Goal: Register for event/course

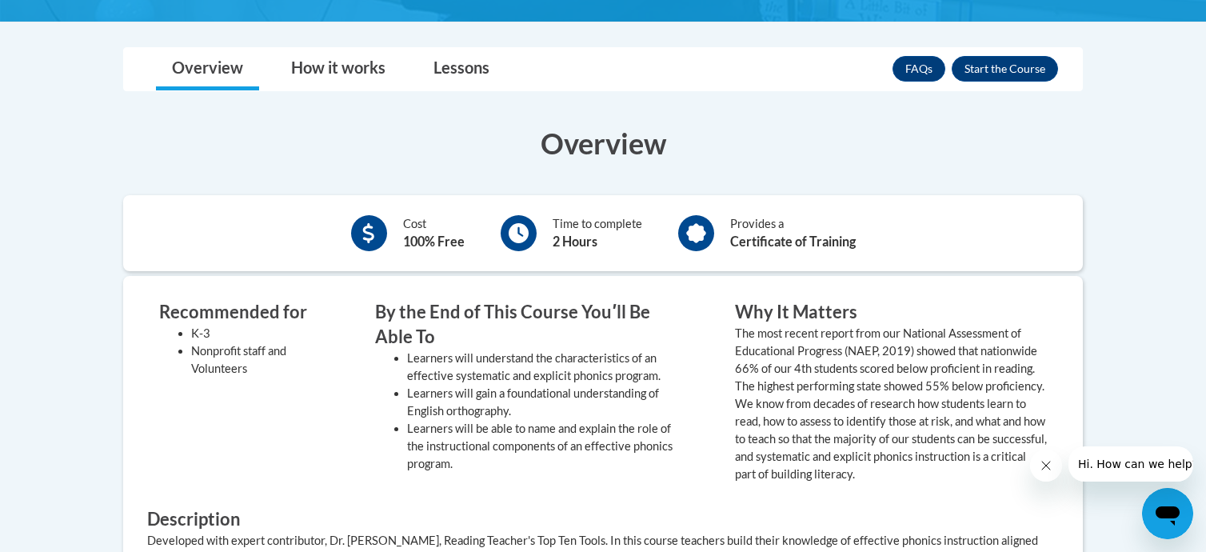
scroll to position [458, 0]
click at [1037, 69] on button "Enroll" at bounding box center [1005, 69] width 106 height 26
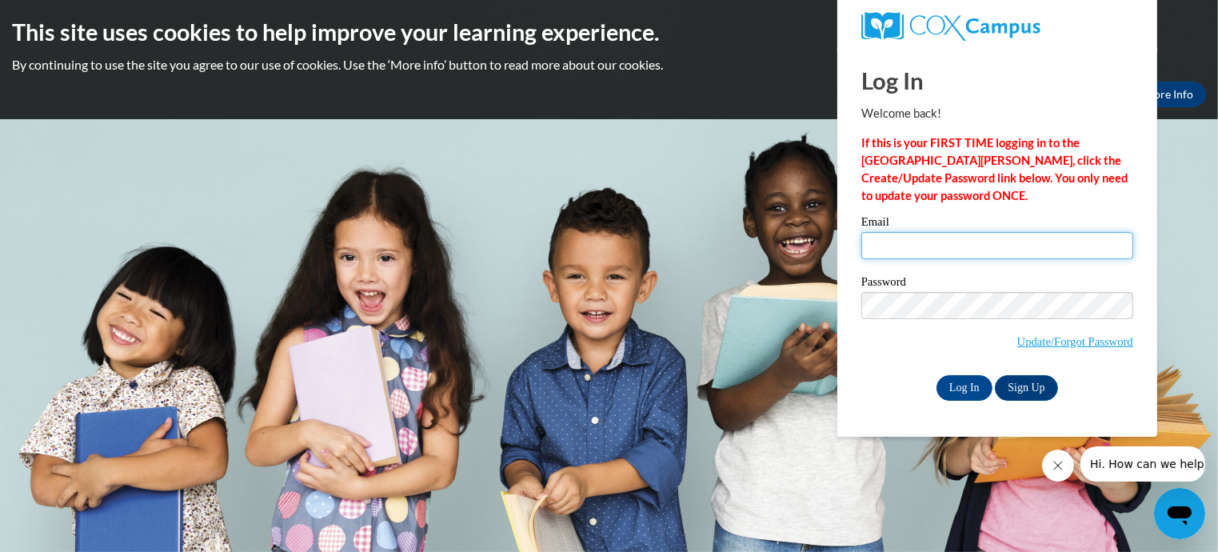
click at [918, 250] on input "Email" at bounding box center [998, 245] width 272 height 27
click at [1030, 392] on link "Sign Up" at bounding box center [1026, 388] width 62 height 26
click at [1018, 384] on link "Sign Up" at bounding box center [1026, 388] width 62 height 26
click at [1033, 387] on link "Sign Up" at bounding box center [1026, 388] width 62 height 26
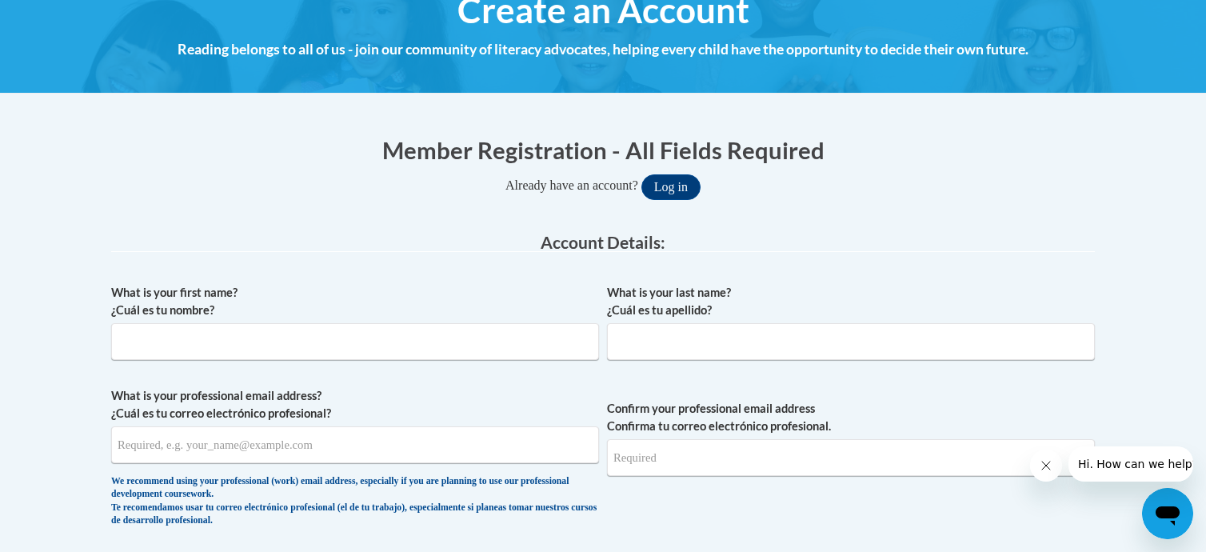
scroll to position [208, 0]
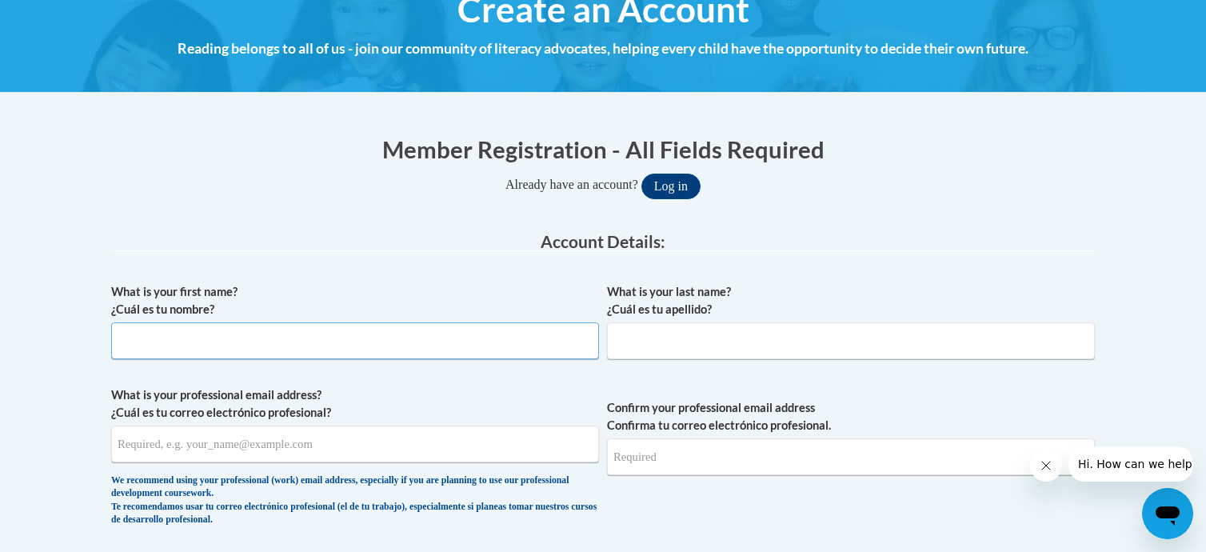
click at [385, 352] on input "What is your first name? ¿Cuál es tu nombre?" at bounding box center [355, 340] width 488 height 37
type input "Deborah"
type input "Parlier"
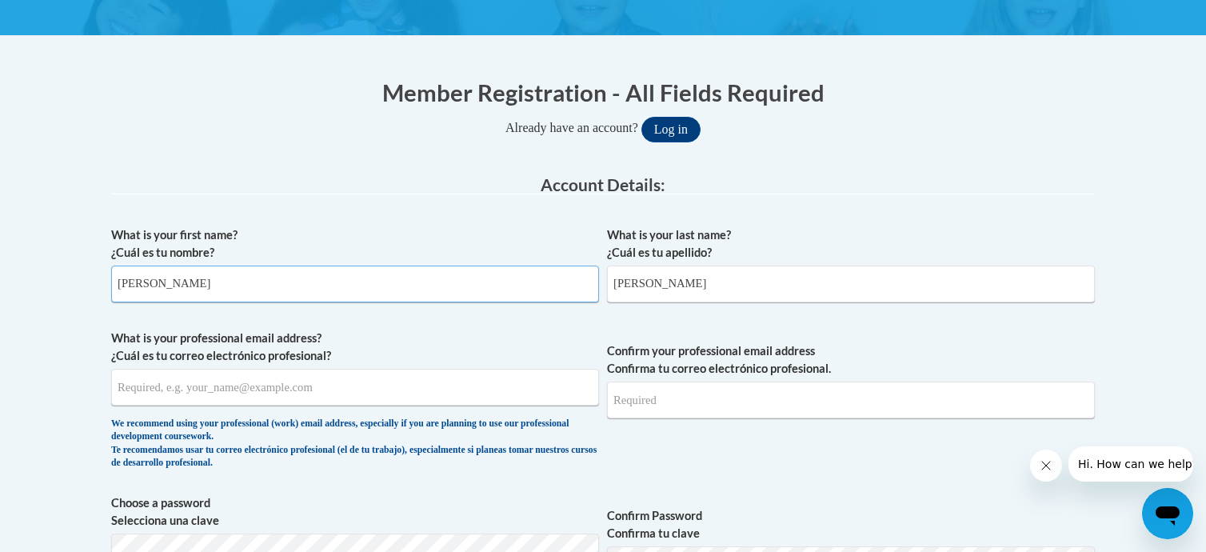
scroll to position [266, 0]
click at [354, 398] on input "What is your professional email address? ¿Cuál es tu correo electrónico profesi…" at bounding box center [355, 386] width 488 height 37
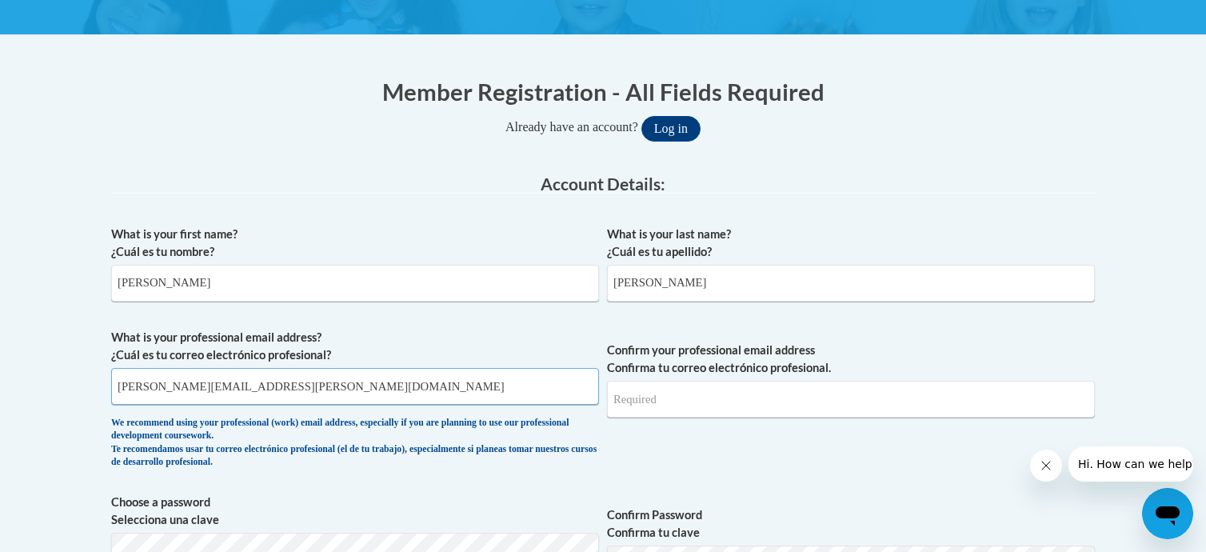
type input "deborah.parlier@seaford.k12.de.us"
click at [692, 396] on input "Confirm your professional email address Confirma tu correo electrónico profesio…" at bounding box center [851, 399] width 488 height 37
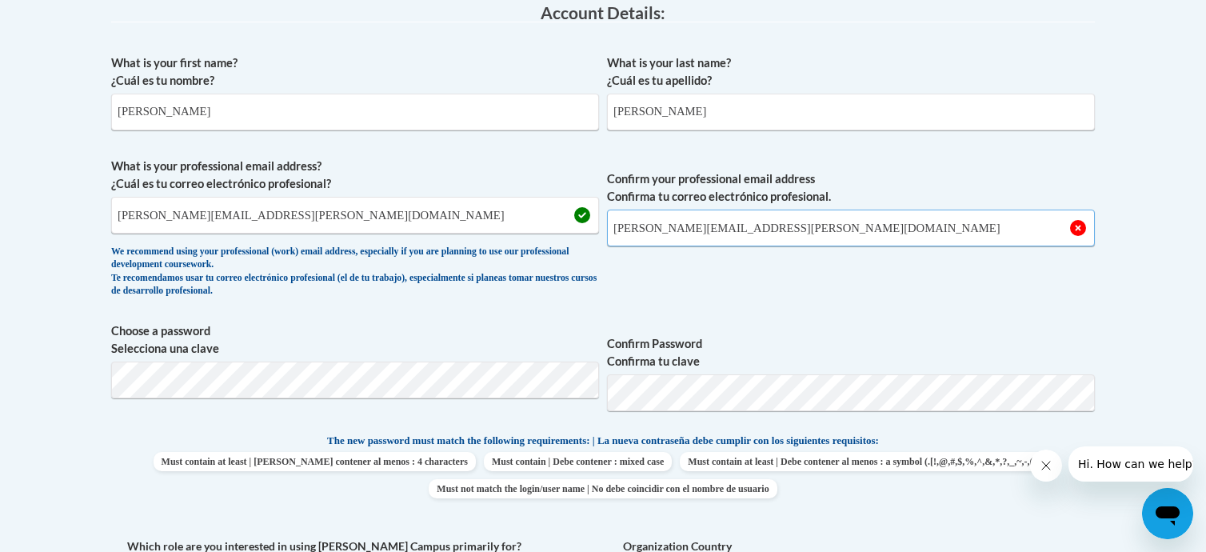
scroll to position [435, 0]
type input "deborah.parlier@seaford.k12.de.us"
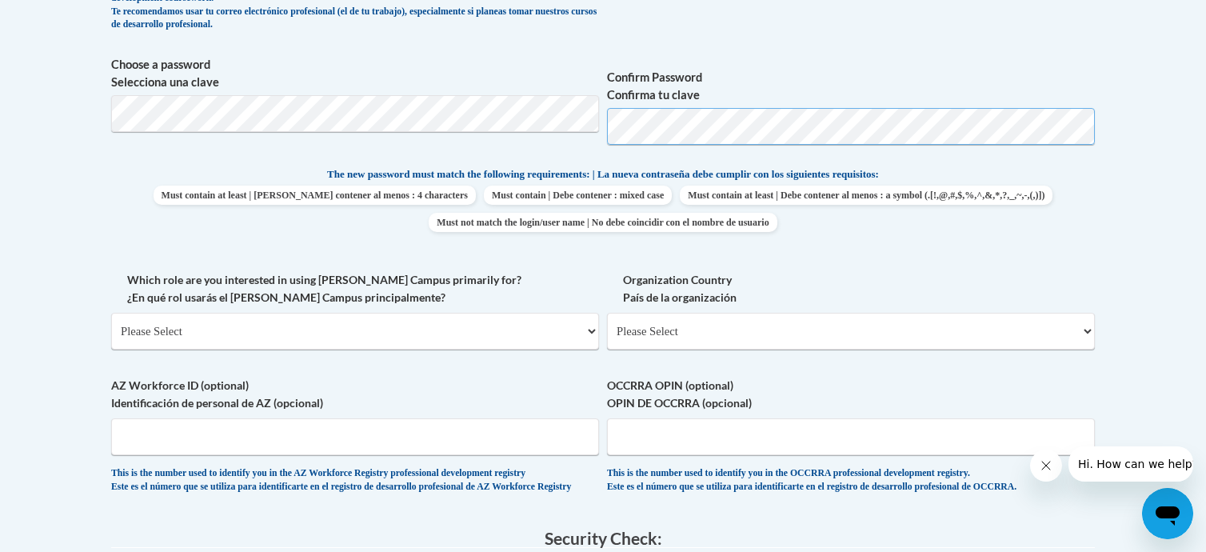
scroll to position [718, 0]
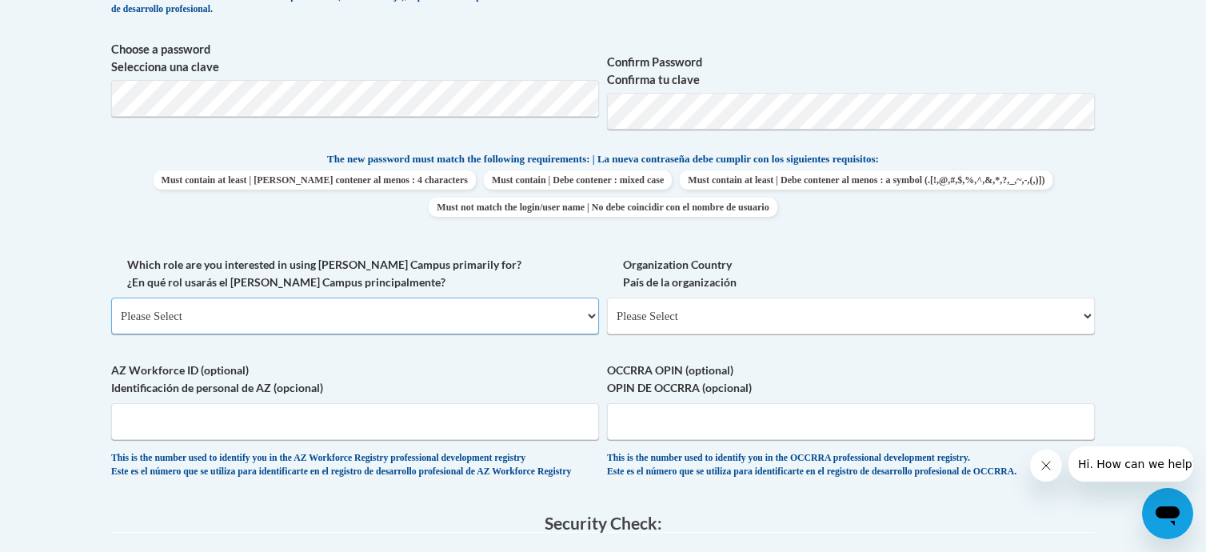
click at [587, 321] on select "Please Select College/University | Colegio/Universidad Community/Nonprofit Part…" at bounding box center [355, 316] width 488 height 37
select select "fbf2d438-af2f-41f8-98f1-81c410e29de3"
click at [111, 298] on select "Please Select College/University | Colegio/Universidad Community/Nonprofit Part…" at bounding box center [355, 316] width 488 height 37
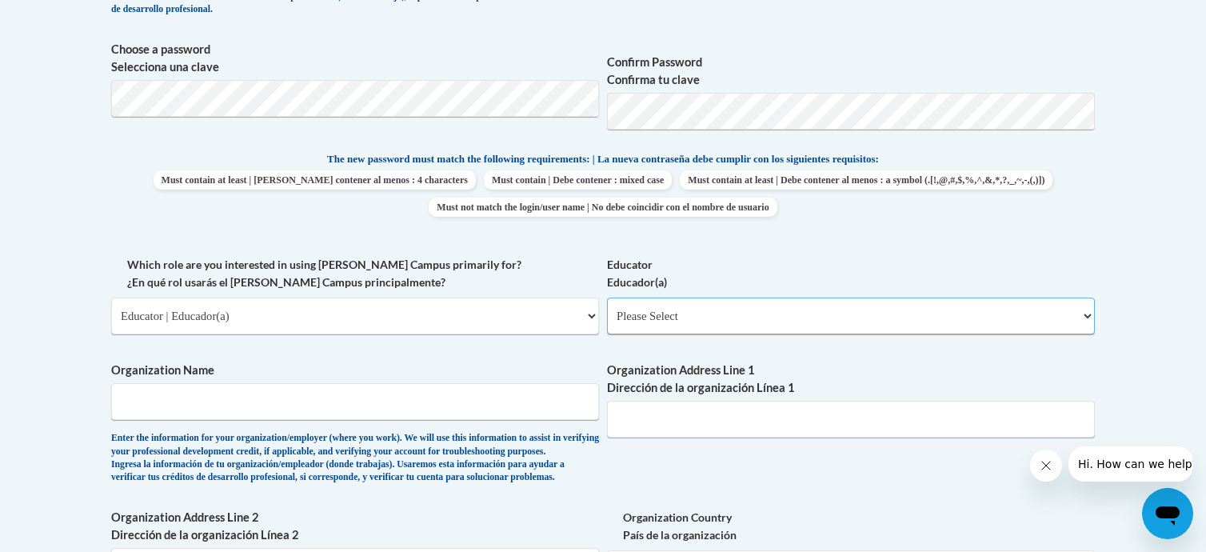
click at [1075, 318] on select "Please Select Early Learning/Daycare Teacher/Family Home Care Provider | Maestr…" at bounding box center [851, 316] width 488 height 37
select select "8e40623d-54d0-45cd-9f92-5df65cd3f8cf"
click at [607, 298] on select "Please Select Early Learning/Daycare Teacher/Family Home Care Provider | Maestr…" at bounding box center [851, 316] width 488 height 37
click at [431, 402] on input "Organization Name" at bounding box center [355, 401] width 488 height 37
type input "Seaford School District"
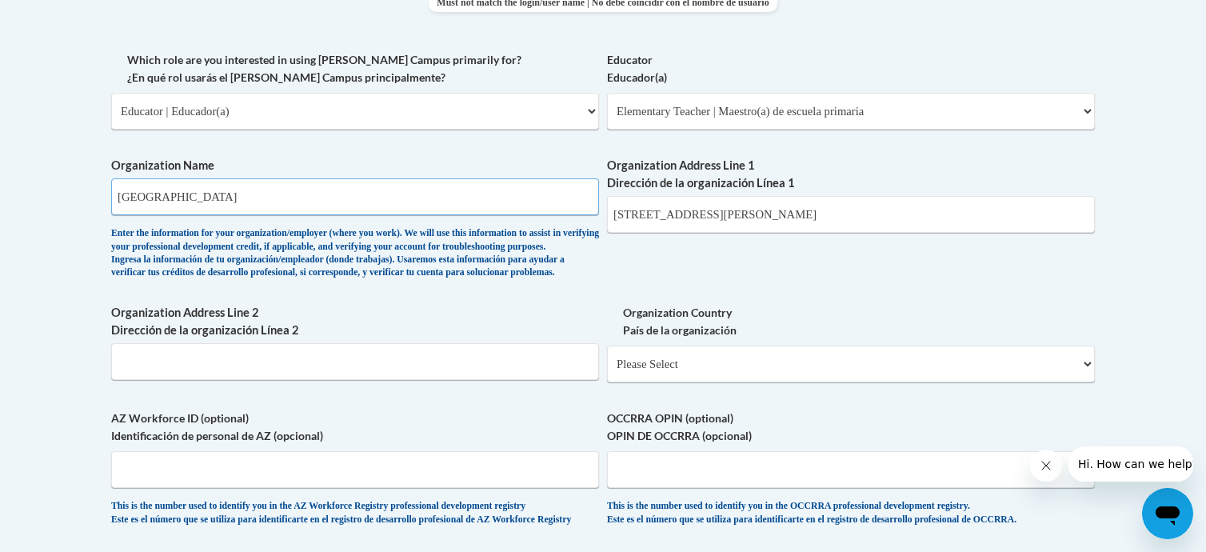
scroll to position [922, 0]
click at [749, 218] on input "240 S. Bedford St." at bounding box center [851, 216] width 488 height 37
drag, startPoint x: 707, startPoint y: 215, endPoint x: 547, endPoint y: 218, distance: 160.0
click at [547, 218] on div "What is your first name? ¿Cuál es tu nombre? Deborah What is your last name? ¿C…" at bounding box center [603, 53] width 984 height 982
type input "1 Delaware Place"
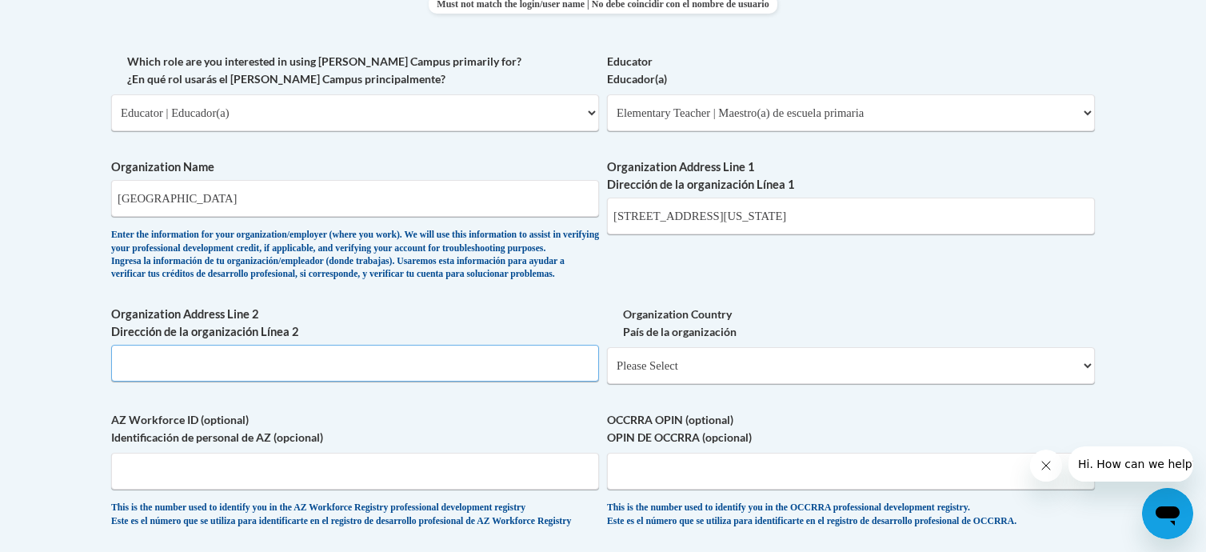
click at [408, 382] on input "Organization Address Line 2 Dirección de la organización Línea 2" at bounding box center [355, 363] width 488 height 37
click at [745, 384] on select "Please Select United States | Estados Unidos Outside of the United States | Fue…" at bounding box center [851, 365] width 488 height 37
select select "ad49bcad-a171-4b2e-b99c-48b446064914"
click at [607, 373] on select "Please Select United States | Estados Unidos Outside of the United States | Fue…" at bounding box center [851, 365] width 488 height 37
select select
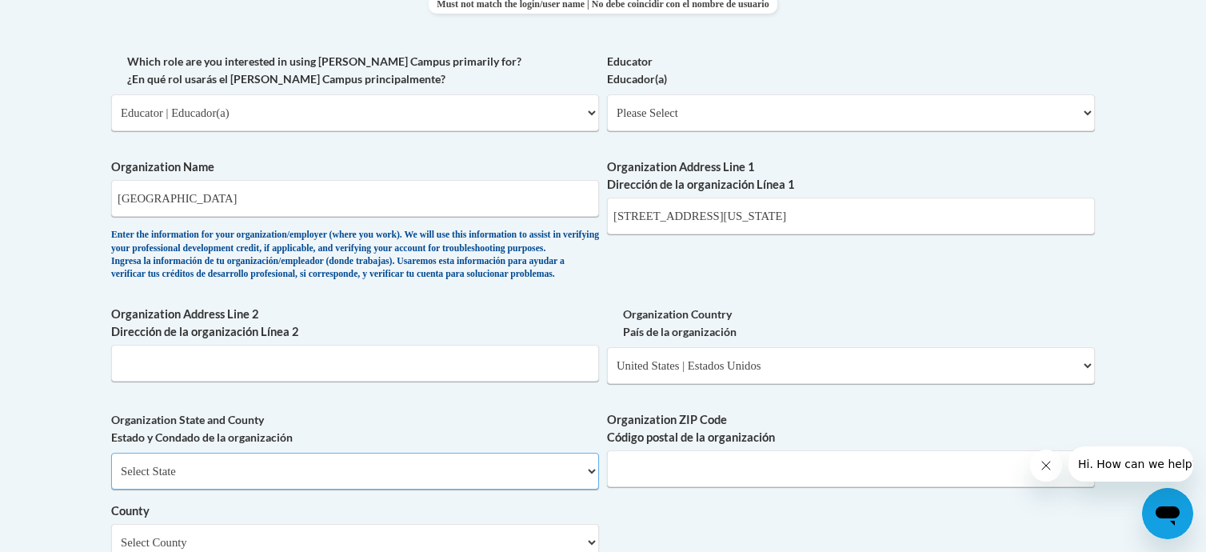
click at [436, 489] on select "Select State Alabama Alaska Arizona Arkansas California Colorado Connecticut De…" at bounding box center [355, 471] width 488 height 37
click at [111, 479] on select "Select State Alabama Alaska Arizona Arkansas California Colorado Connecticut De…" at bounding box center [355, 471] width 488 height 37
click at [803, 487] on input "Organization ZIP Code Código postal de la organización" at bounding box center [851, 468] width 488 height 37
click at [694, 487] on input "19947" at bounding box center [851, 468] width 488 height 37
click at [669, 487] on input "19947" at bounding box center [851, 468] width 488 height 37
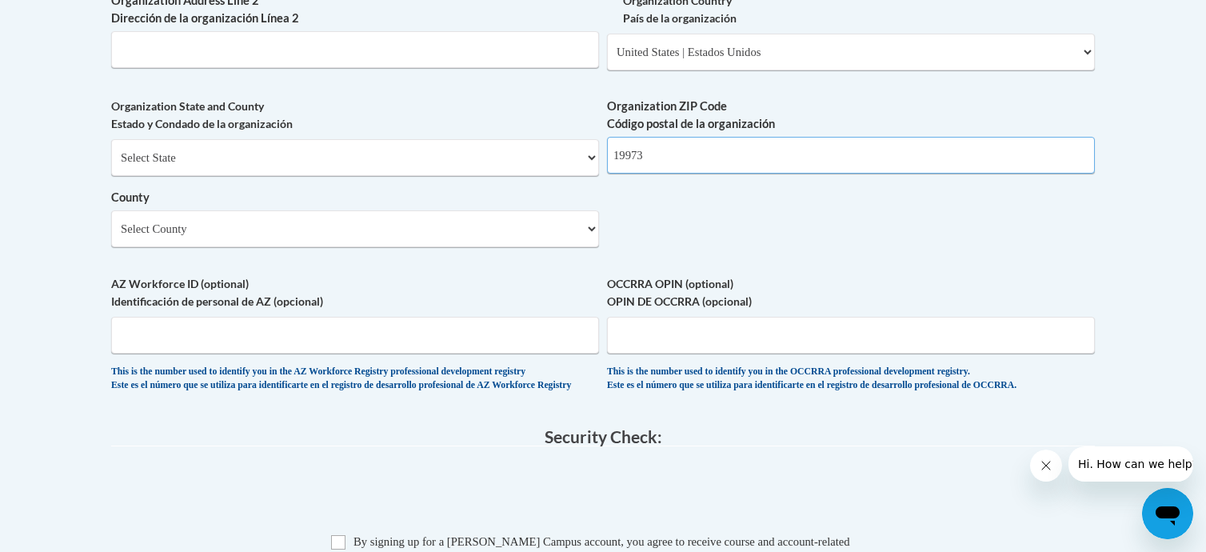
scroll to position [1234, 0]
type input "19973"
click at [579, 248] on select "Select County Kent New Castle Sussex" at bounding box center [355, 229] width 488 height 37
select select "Sussex"
click at [111, 238] on select "Select County Kent New Castle Sussex" at bounding box center [355, 229] width 488 height 37
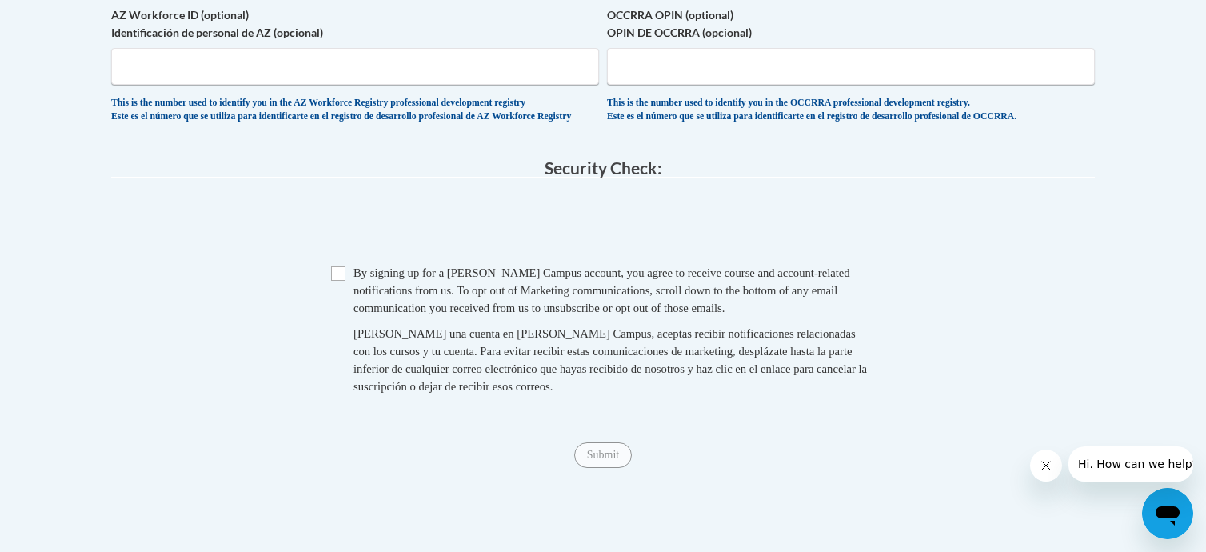
scroll to position [1504, 0]
click at [344, 281] on input "Checkbox" at bounding box center [338, 273] width 14 height 14
checkbox input "true"
click at [630, 468] on input "Submit" at bounding box center [603, 455] width 58 height 26
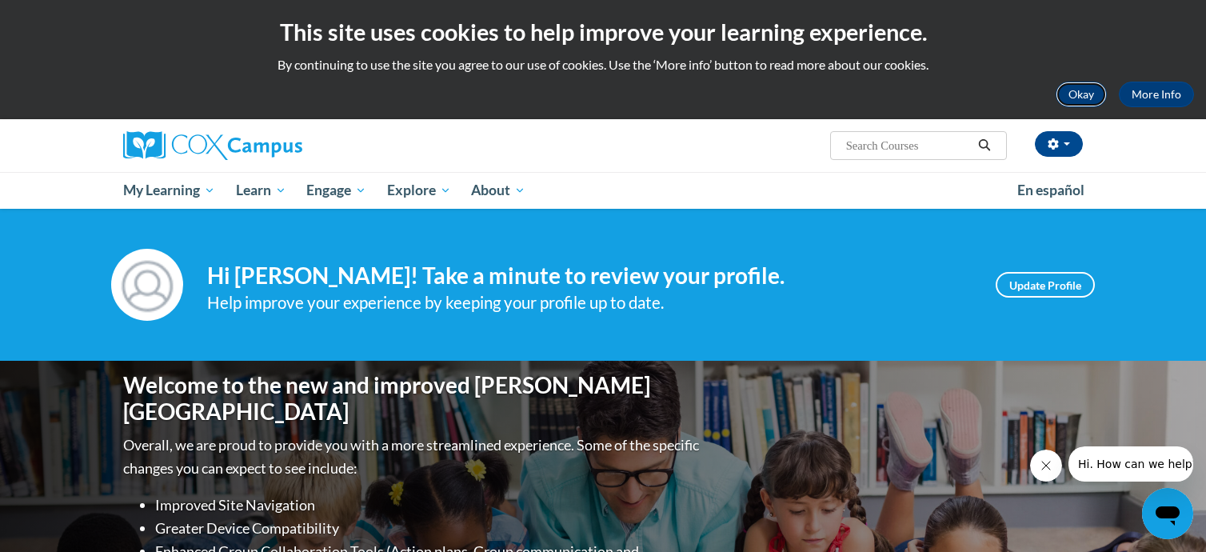
click at [1089, 95] on button "Okay" at bounding box center [1081, 95] width 51 height 26
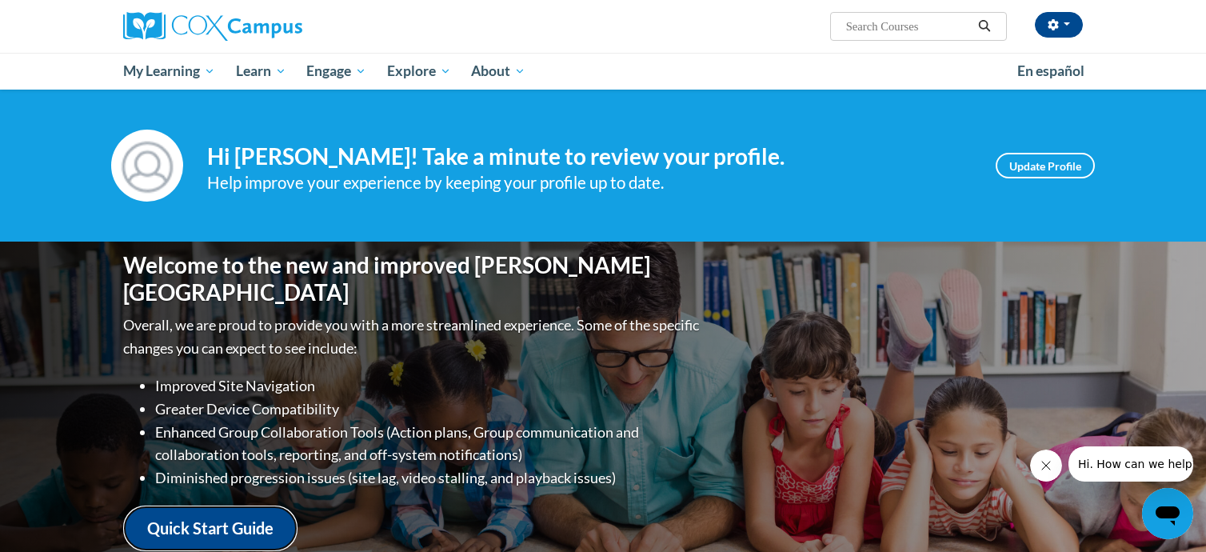
click at [251, 506] on link "Quick Start Guide" at bounding box center [210, 529] width 174 height 46
click at [249, 506] on link "Quick Start Guide" at bounding box center [210, 529] width 174 height 46
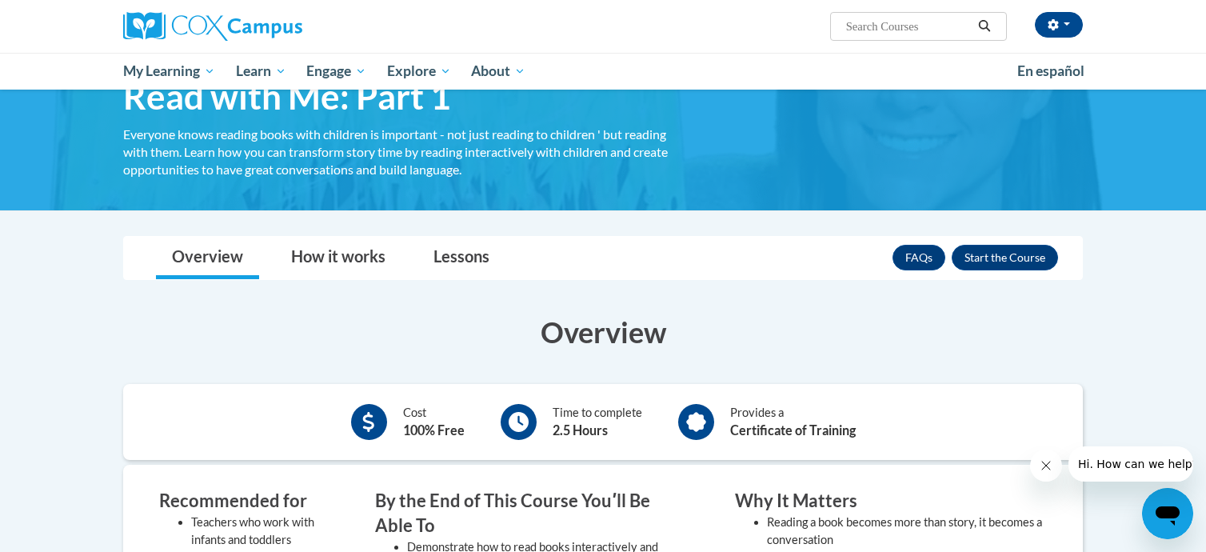
scroll to position [90, 0]
click at [1010, 257] on button "Enroll" at bounding box center [1005, 258] width 106 height 26
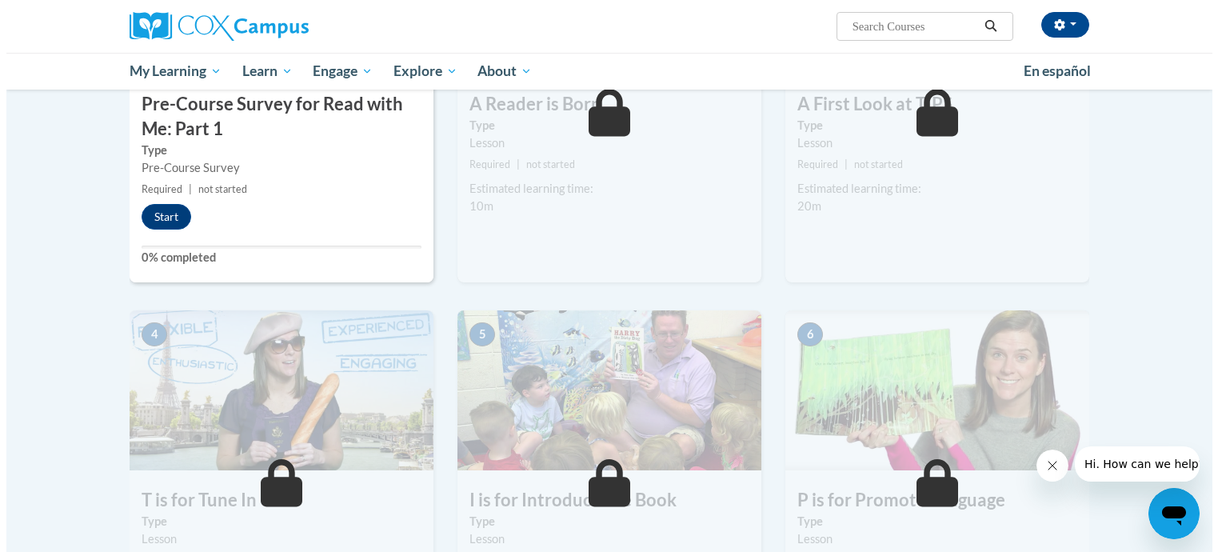
scroll to position [487, 0]
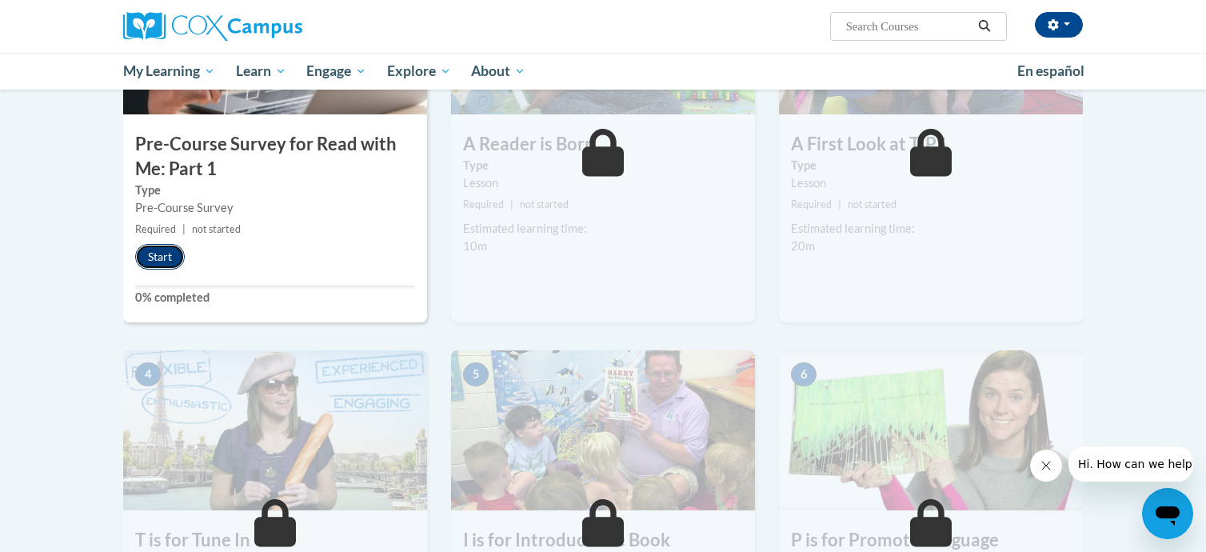
click at [151, 257] on button "Start" at bounding box center [160, 257] width 50 height 26
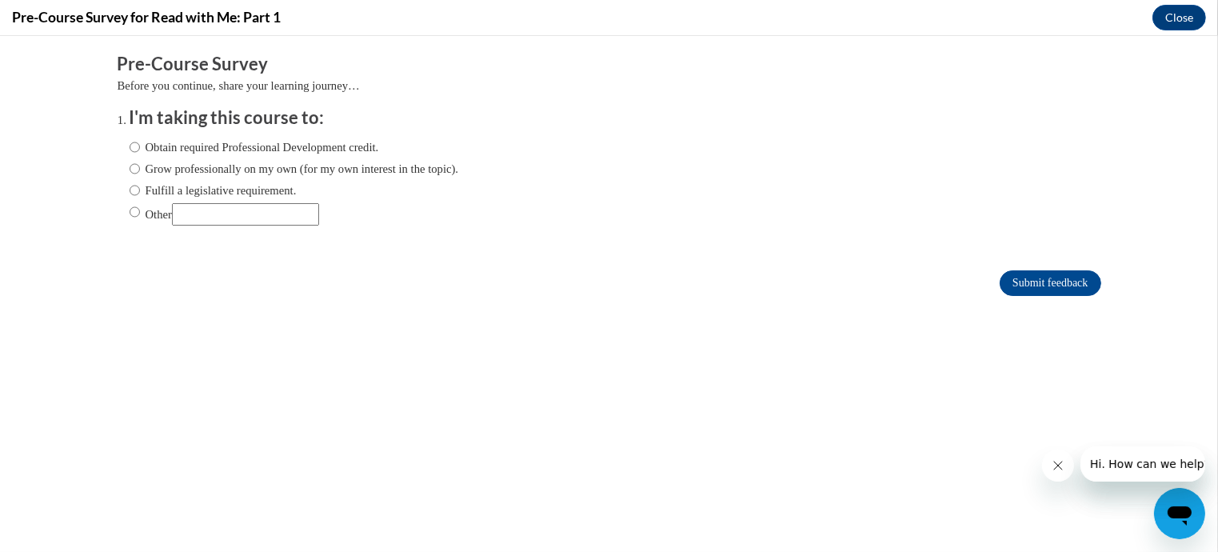
scroll to position [0, 0]
click at [130, 141] on input "Obtain required Professional Development credit." at bounding box center [135, 147] width 10 height 18
radio input "true"
click at [1024, 277] on input "Submit feedback" at bounding box center [1050, 283] width 101 height 26
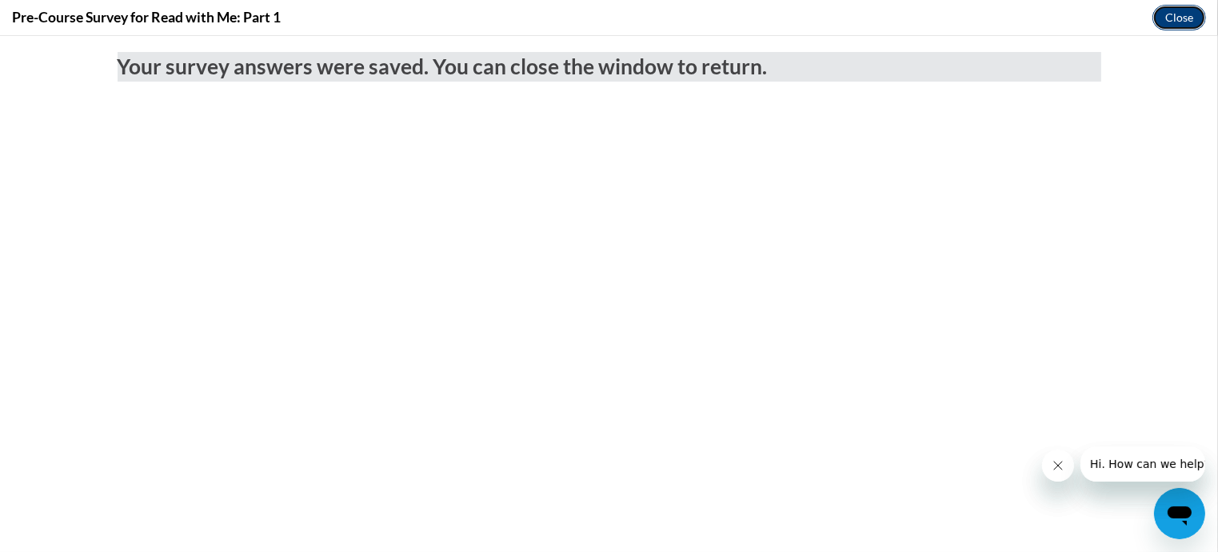
click at [1182, 17] on button "Close" at bounding box center [1180, 18] width 54 height 26
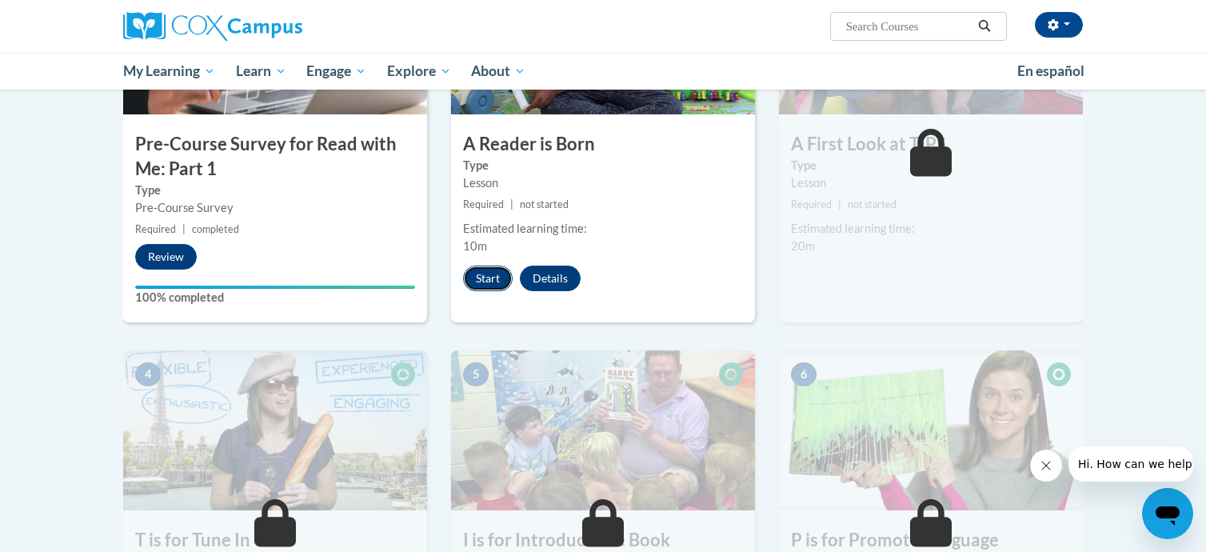
click at [493, 279] on button "Start" at bounding box center [488, 279] width 50 height 26
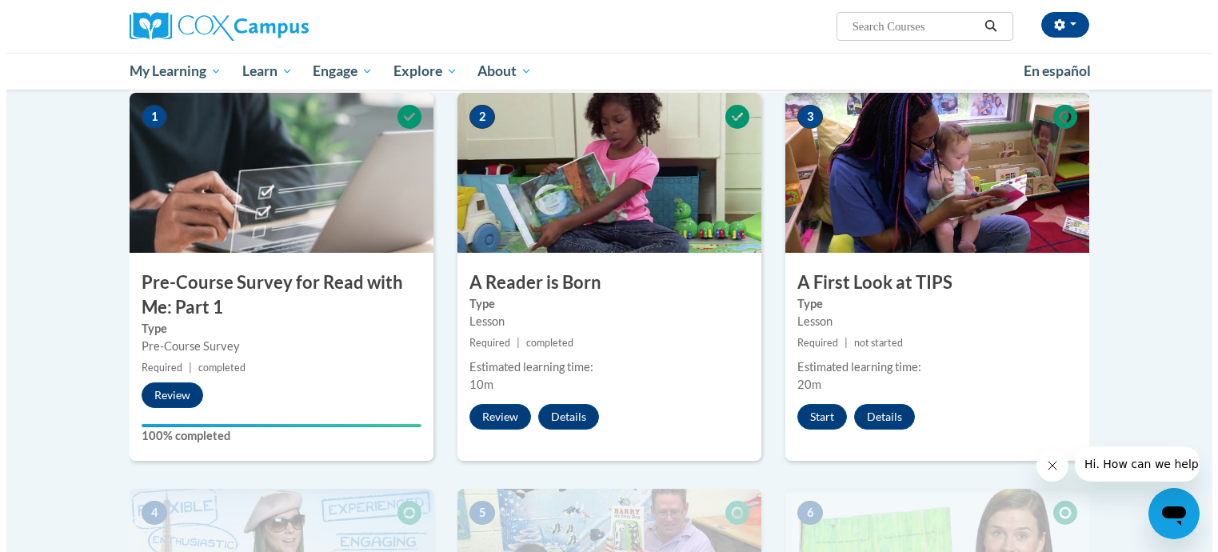
scroll to position [350, 0]
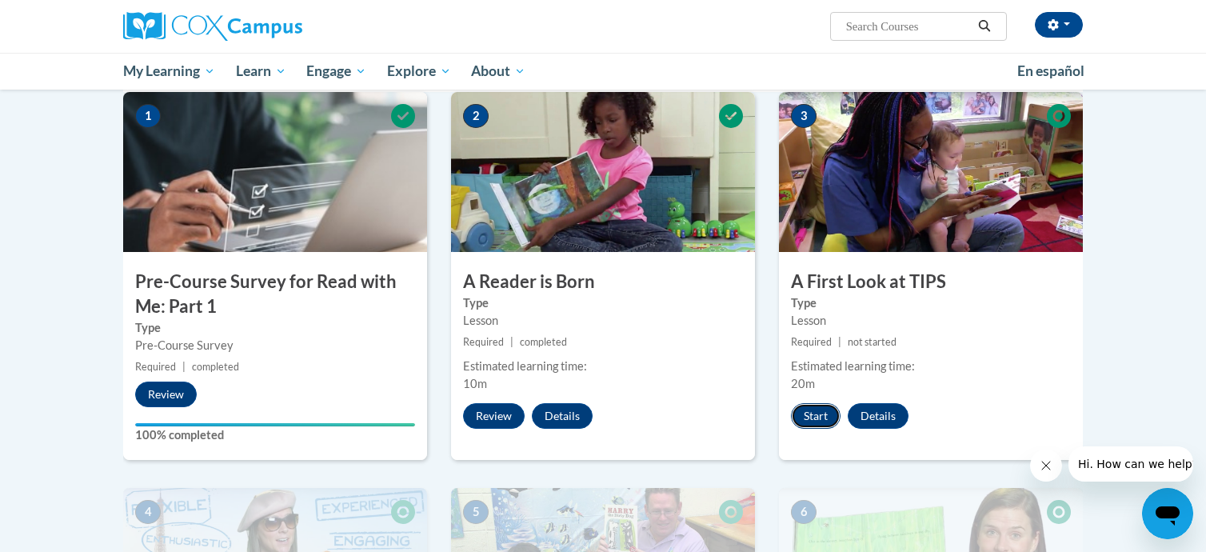
click at [806, 414] on button "Start" at bounding box center [816, 416] width 50 height 26
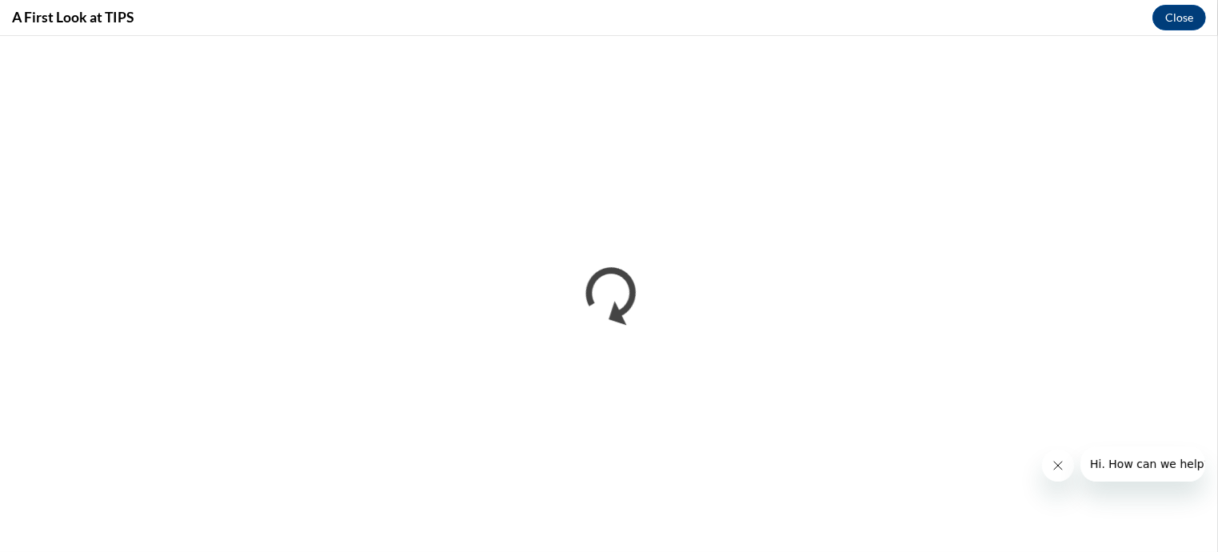
scroll to position [0, 0]
